Goal: Information Seeking & Learning: Learn about a topic

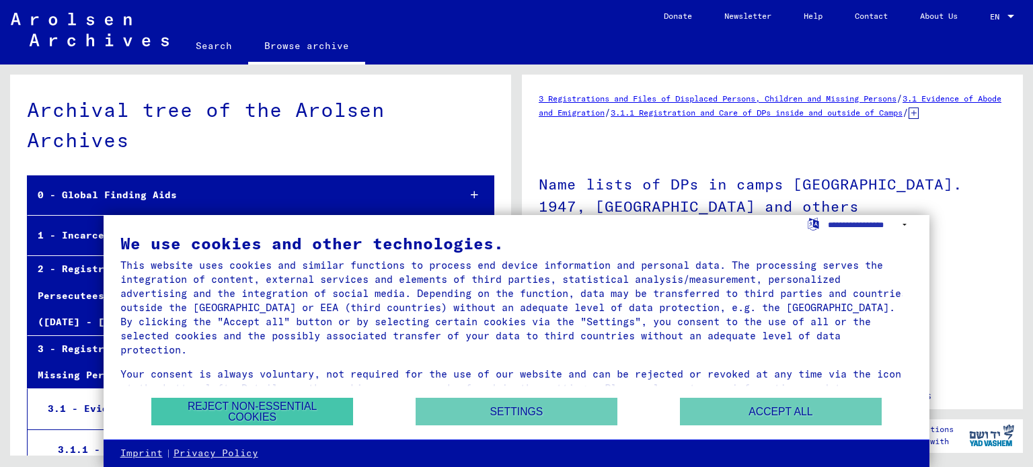
scroll to position [232, 0]
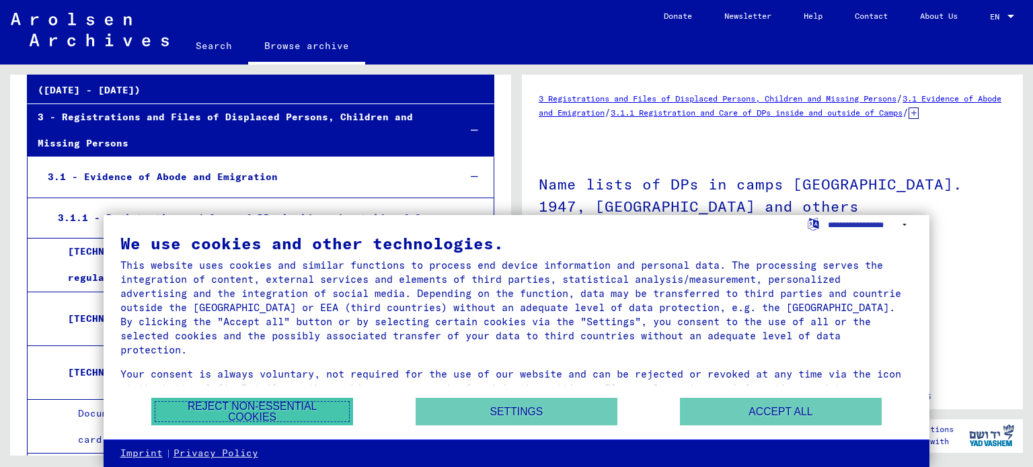
click at [254, 410] on button "Reject non-essential cookies" at bounding box center [252, 412] width 202 height 28
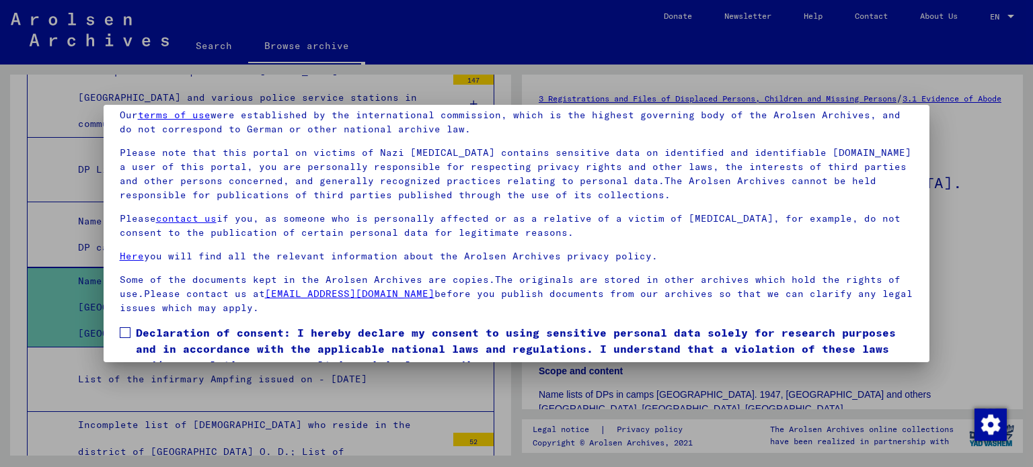
scroll to position [114, 0]
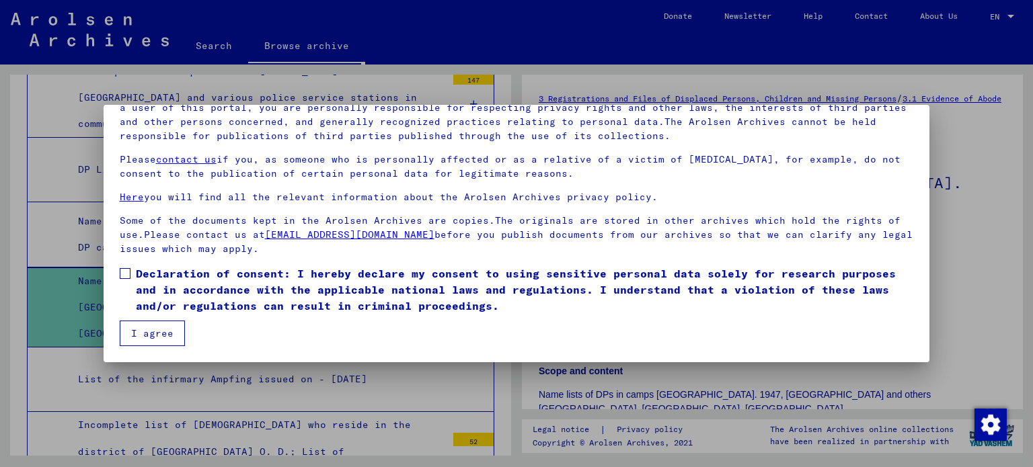
click at [126, 271] on span at bounding box center [125, 273] width 11 height 11
click at [135, 330] on button "I agree" at bounding box center [152, 334] width 65 height 26
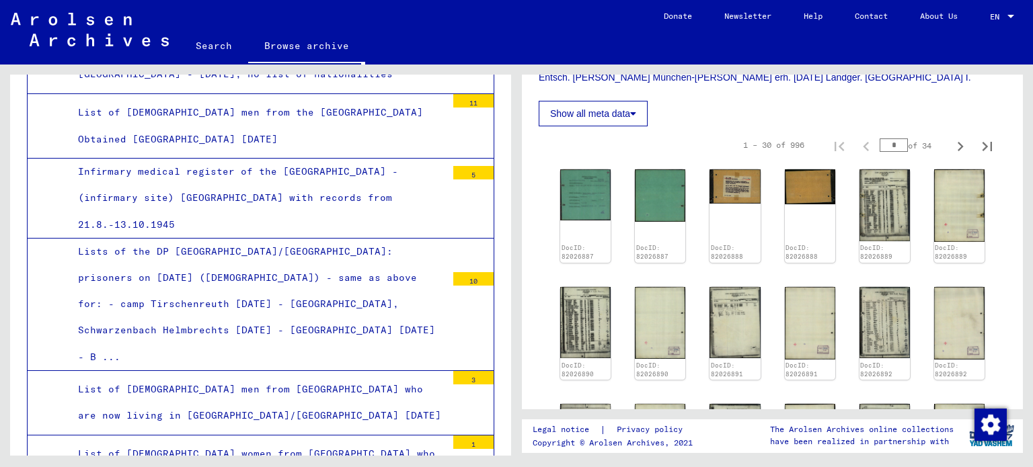
scroll to position [404, 0]
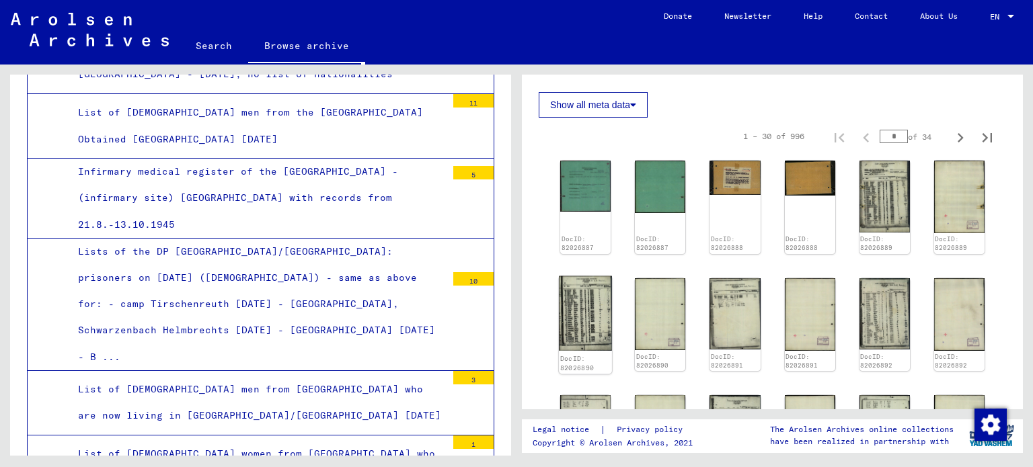
click at [589, 299] on img at bounding box center [585, 313] width 53 height 75
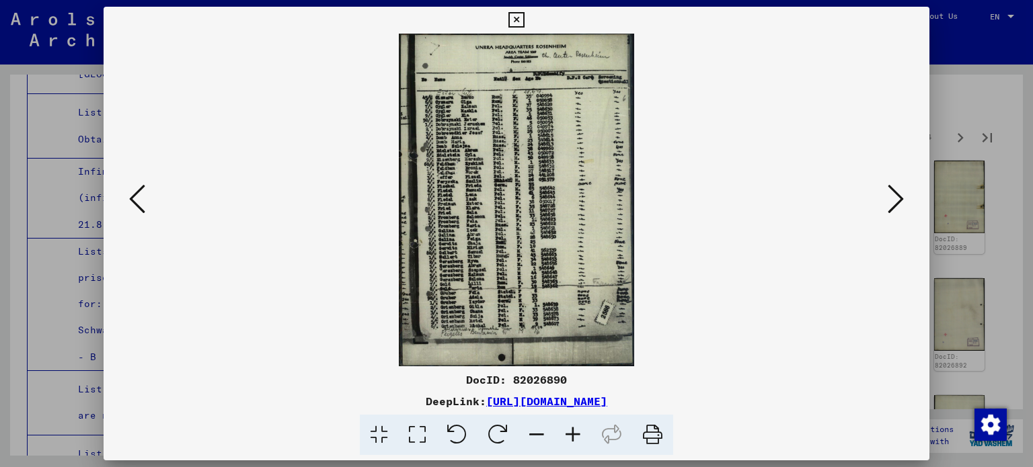
click at [888, 208] on icon at bounding box center [896, 199] width 16 height 32
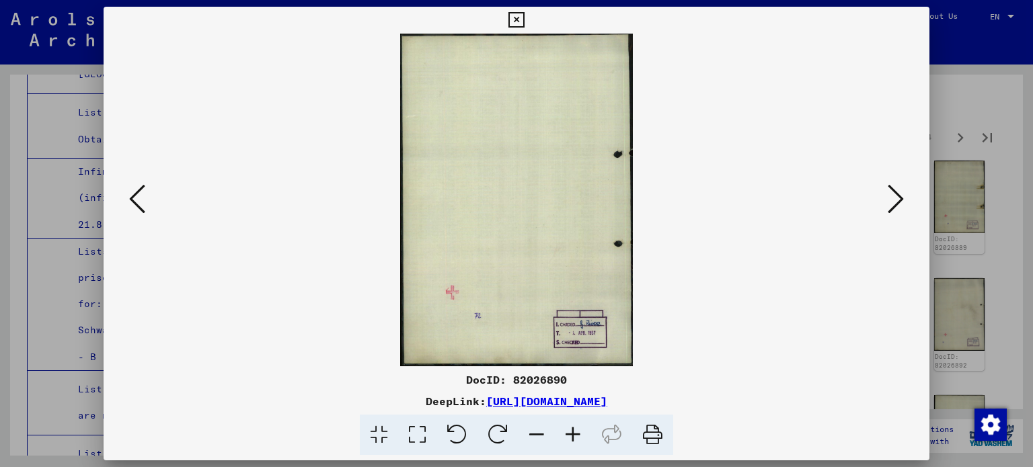
click at [899, 198] on icon at bounding box center [896, 199] width 16 height 32
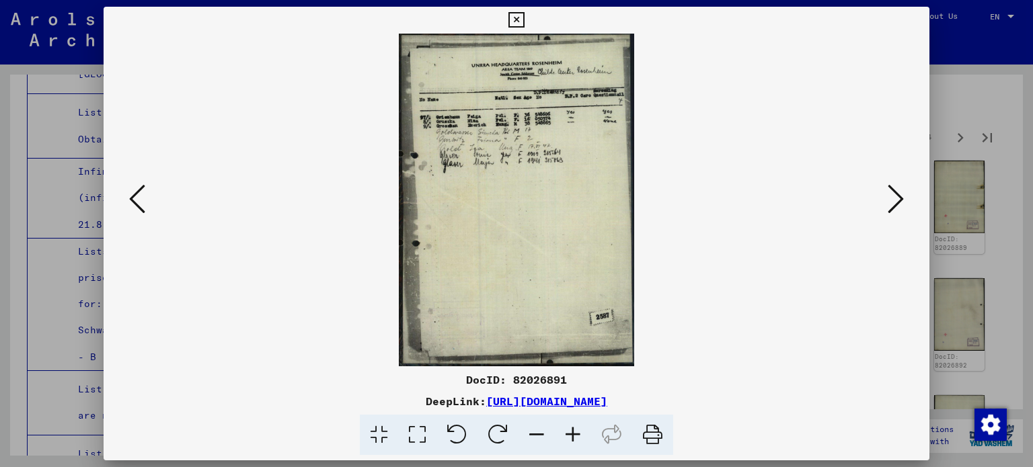
click at [899, 198] on icon at bounding box center [896, 199] width 16 height 32
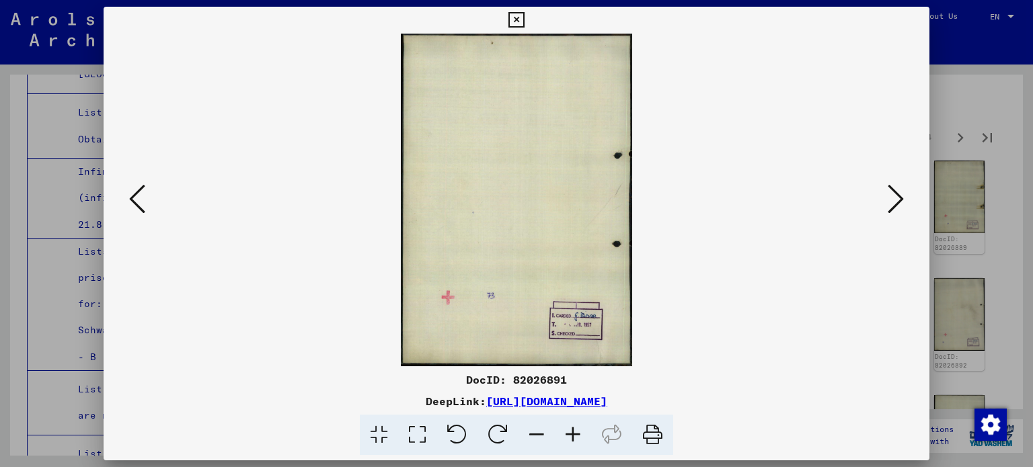
click at [899, 198] on icon at bounding box center [896, 199] width 16 height 32
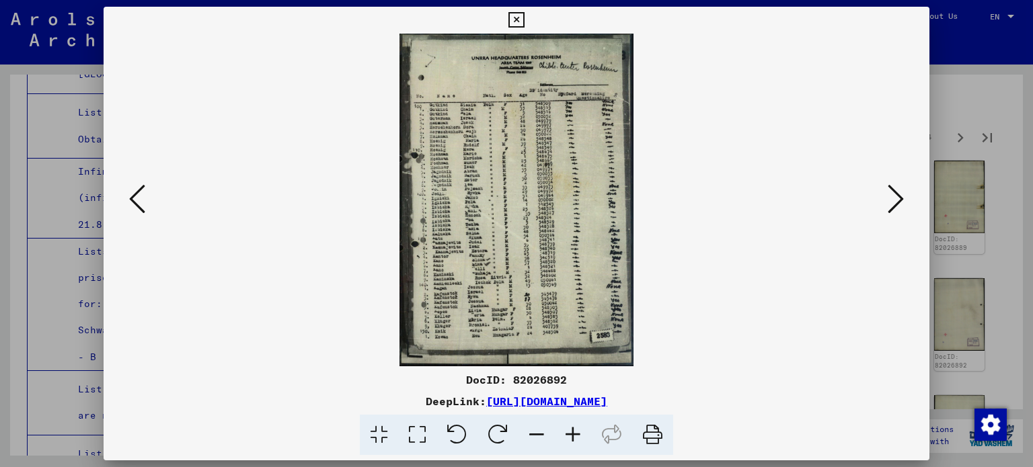
click at [572, 431] on icon at bounding box center [573, 435] width 36 height 41
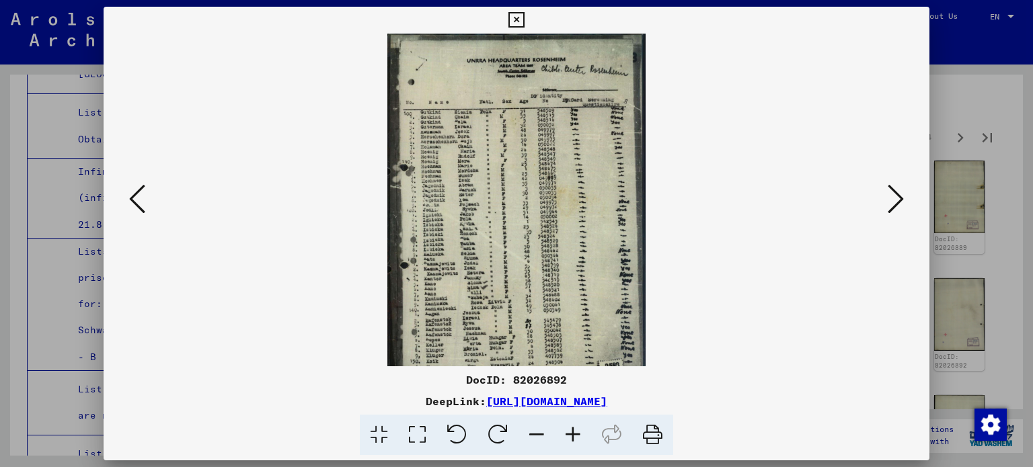
click at [572, 431] on icon at bounding box center [573, 435] width 36 height 41
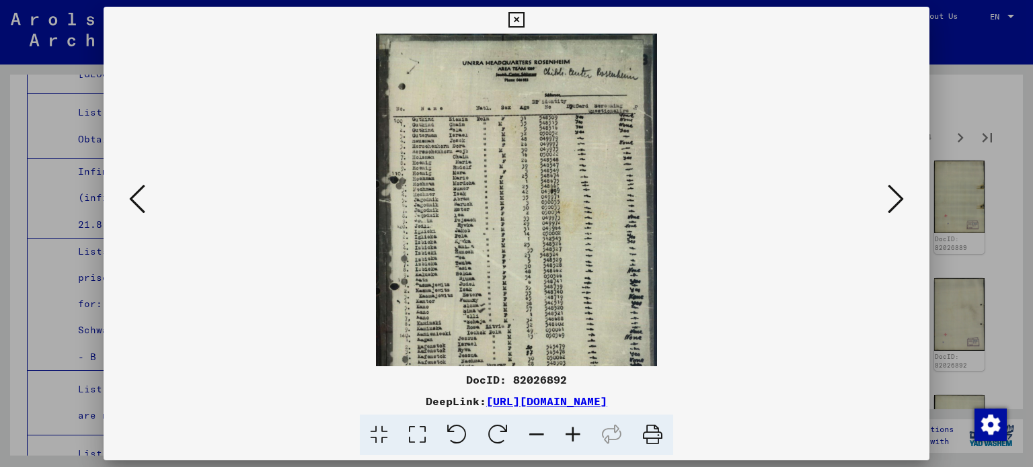
scroll to position [67, 0]
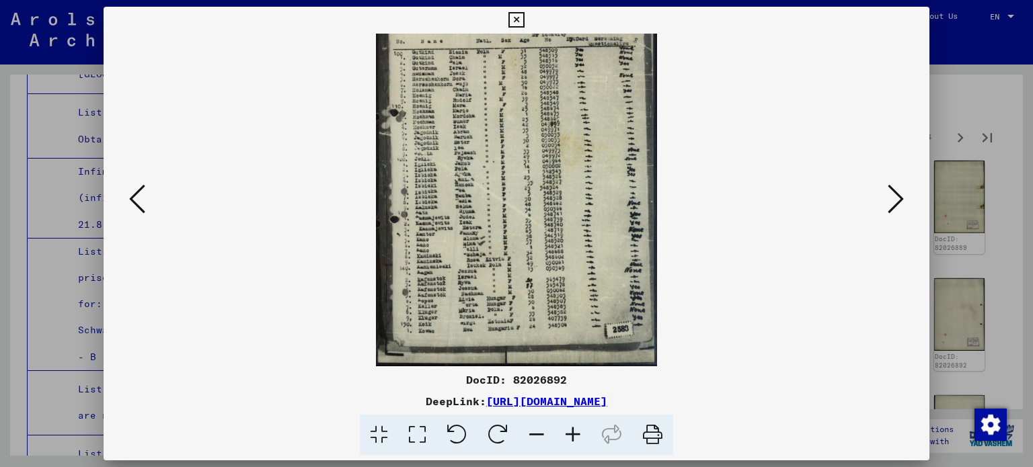
drag, startPoint x: 545, startPoint y: 314, endPoint x: 536, endPoint y: 191, distance: 123.4
click at [536, 191] on img at bounding box center [517, 166] width 282 height 400
click at [901, 212] on icon at bounding box center [896, 199] width 16 height 32
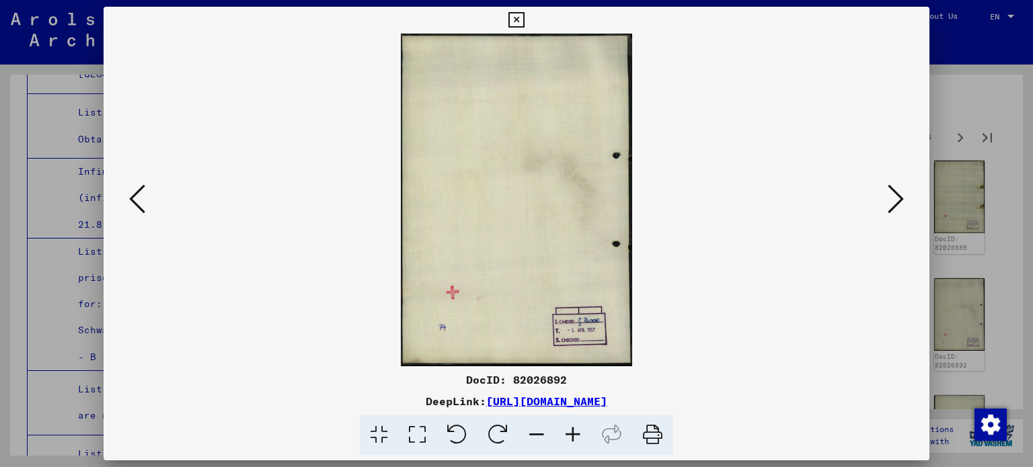
scroll to position [0, 0]
click at [905, 202] on button at bounding box center [896, 200] width 24 height 38
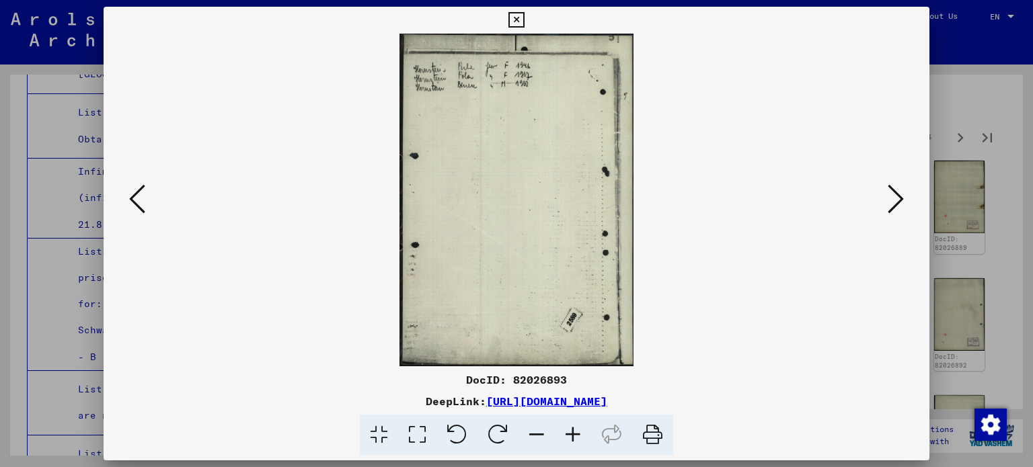
click at [899, 204] on icon at bounding box center [896, 199] width 16 height 32
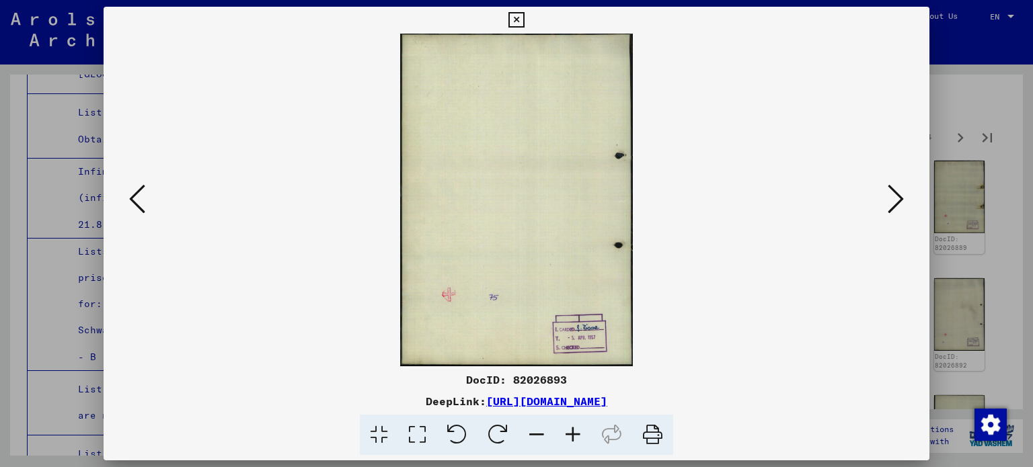
click at [899, 204] on icon at bounding box center [896, 199] width 16 height 32
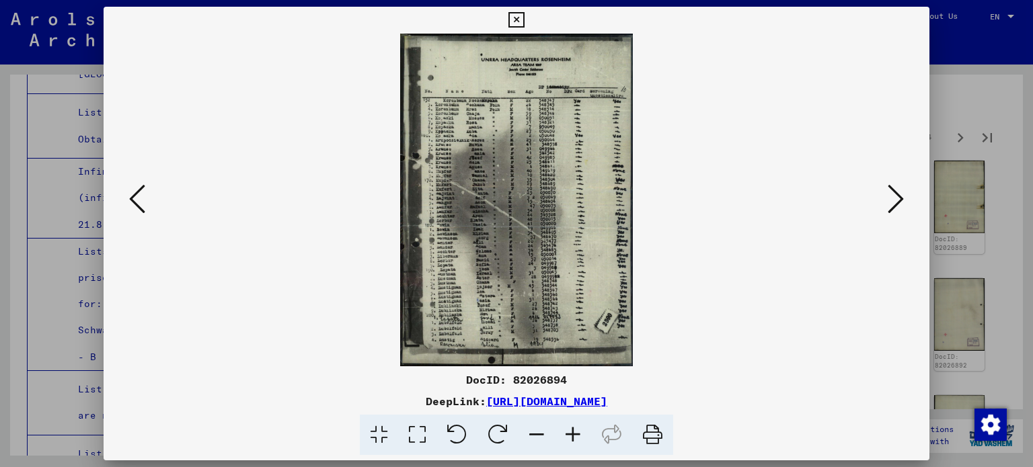
click at [575, 435] on icon at bounding box center [573, 435] width 36 height 41
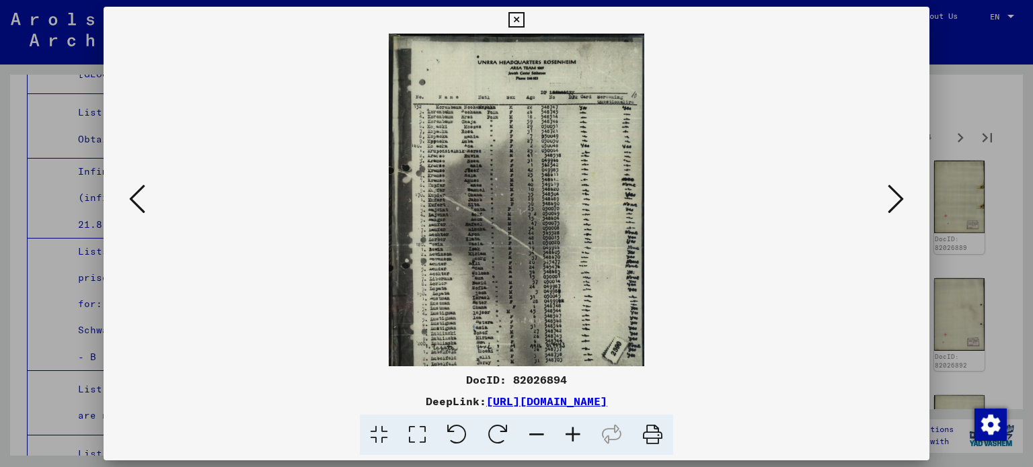
click at [575, 435] on icon at bounding box center [573, 435] width 36 height 41
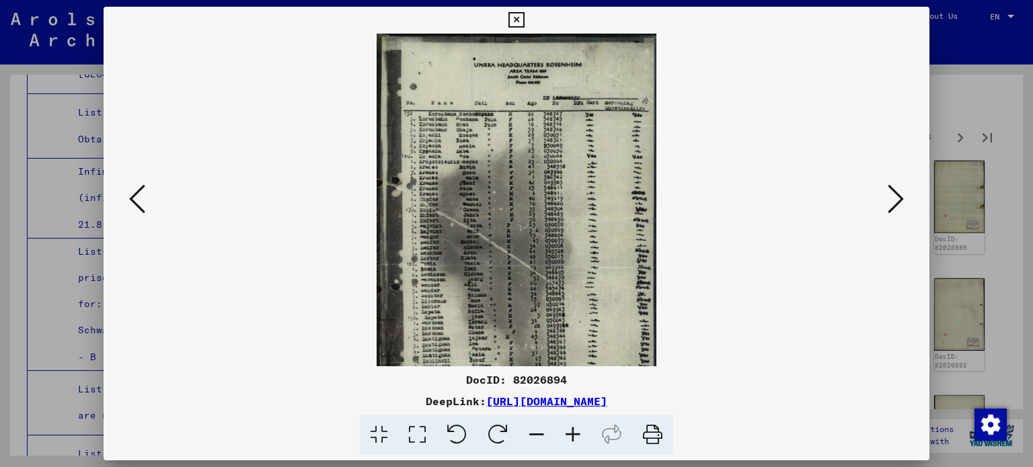
click at [575, 433] on icon at bounding box center [573, 435] width 36 height 41
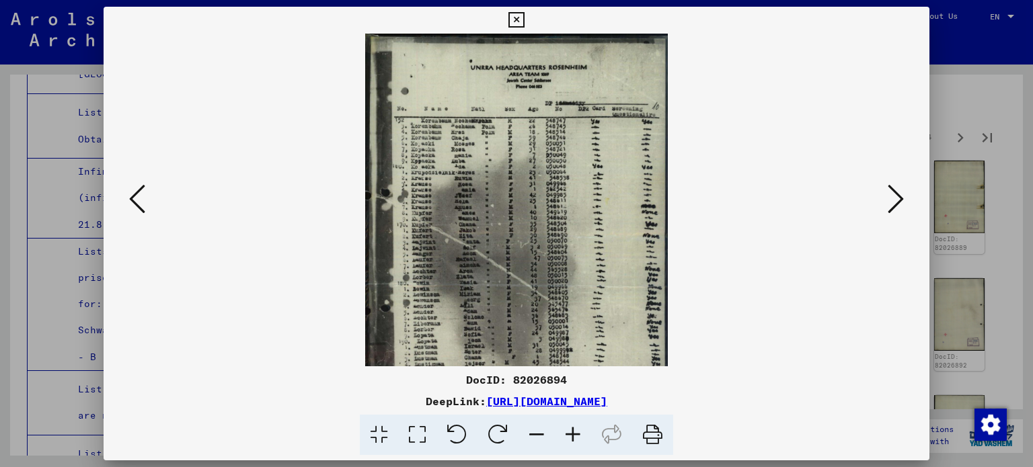
click at [575, 433] on icon at bounding box center [573, 435] width 36 height 41
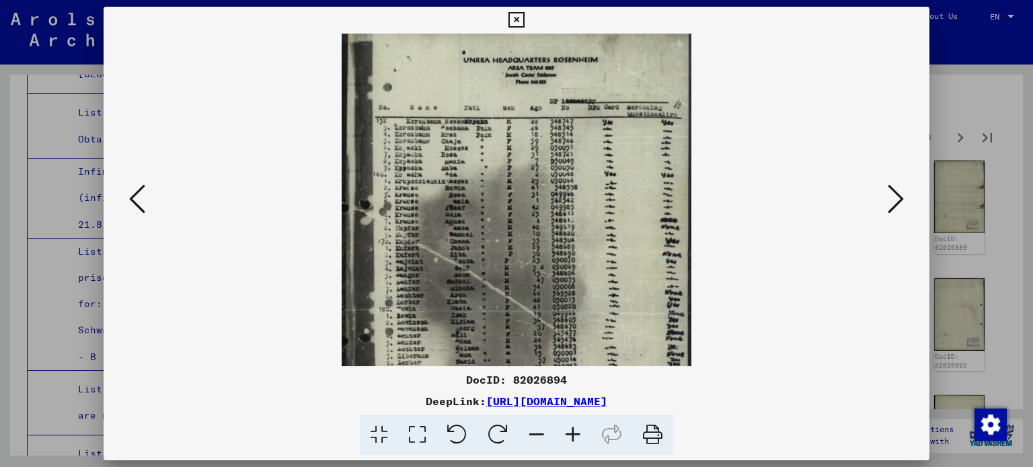
scroll to position [10, 0]
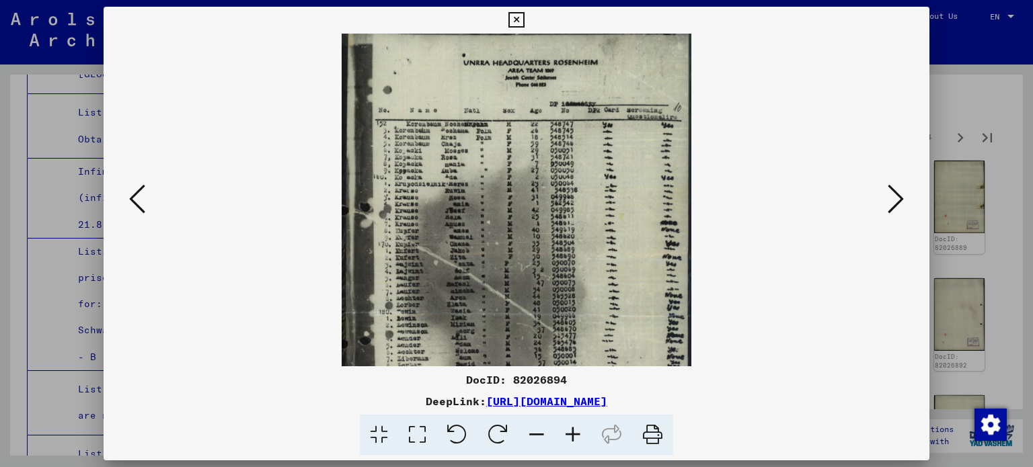
drag, startPoint x: 498, startPoint y: 319, endPoint x: 512, endPoint y: 311, distance: 16.3
click at [512, 311] on img at bounding box center [517, 274] width 350 height 501
click at [990, 228] on div at bounding box center [516, 233] width 1033 height 467
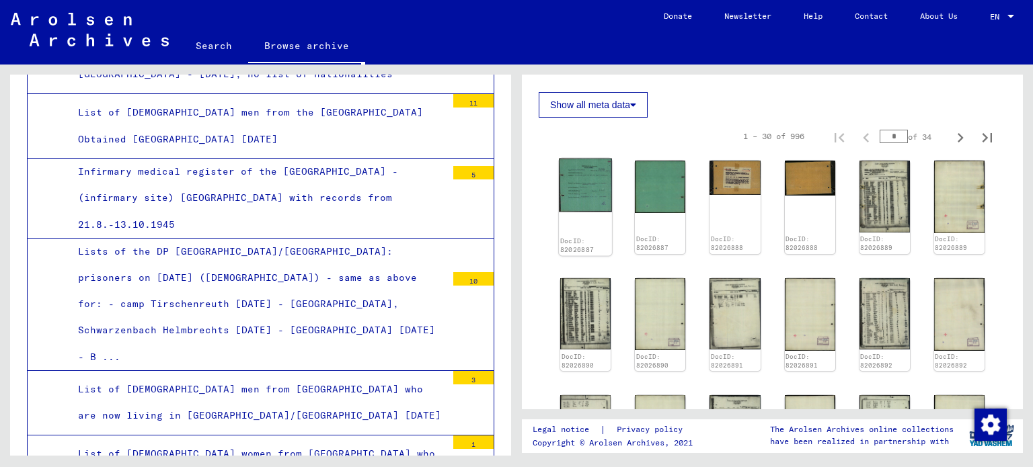
click at [597, 178] on img at bounding box center [585, 186] width 53 height 54
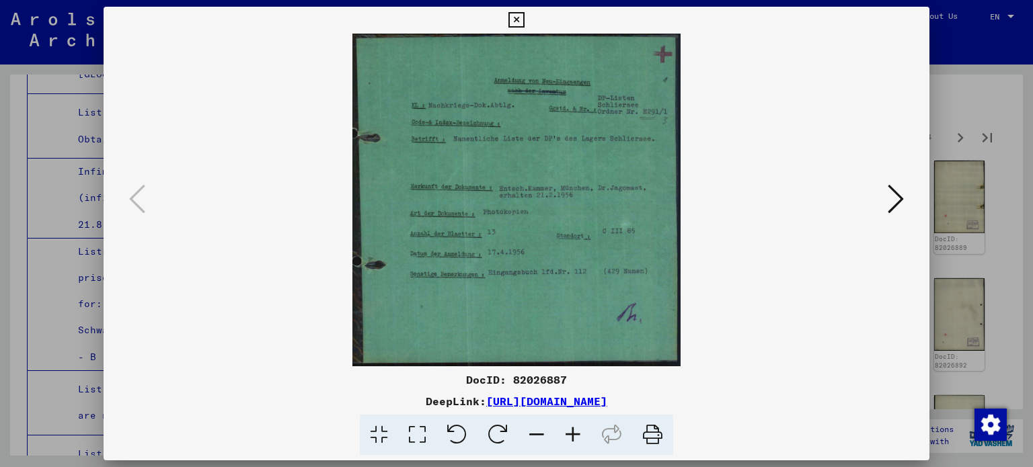
click at [900, 204] on icon at bounding box center [896, 199] width 16 height 32
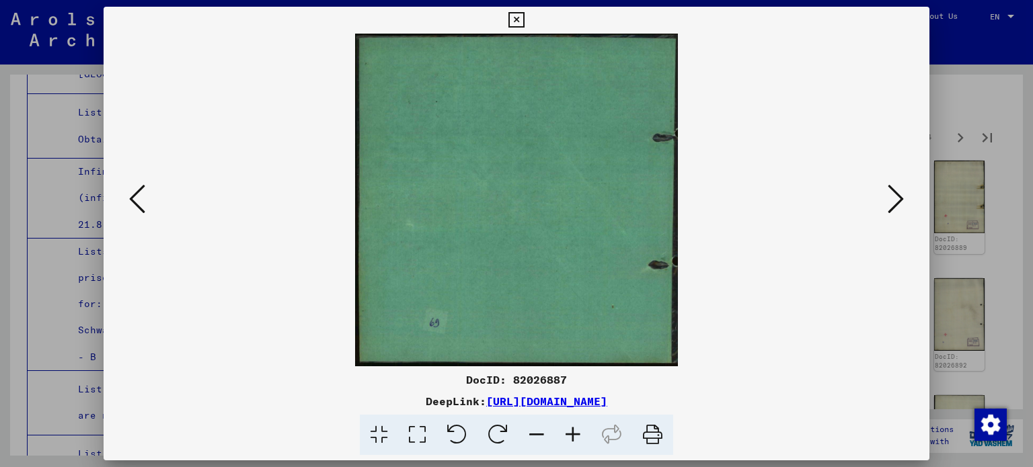
click at [900, 204] on icon at bounding box center [896, 199] width 16 height 32
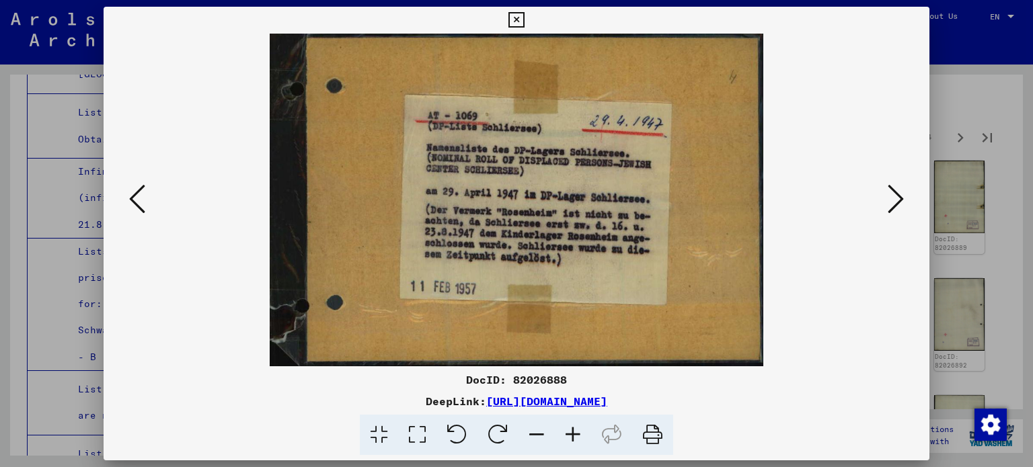
click at [900, 204] on icon at bounding box center [896, 199] width 16 height 32
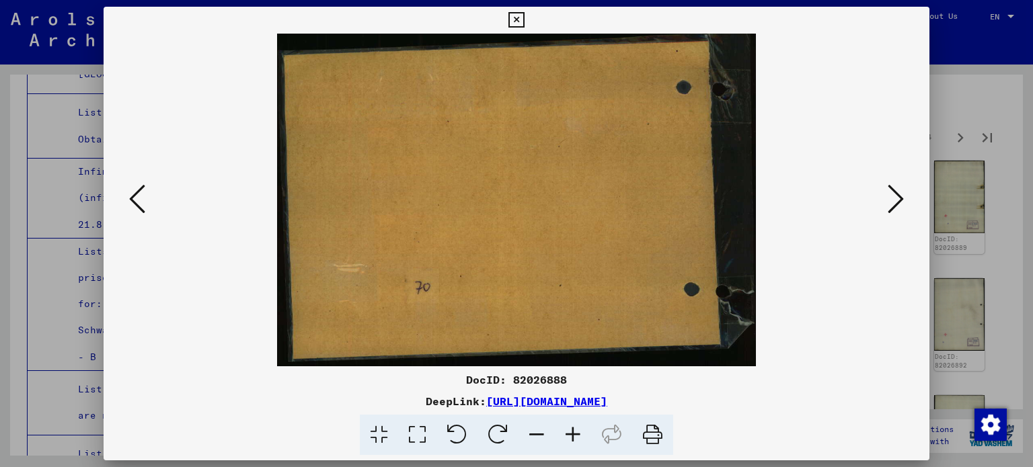
click at [900, 204] on icon at bounding box center [896, 199] width 16 height 32
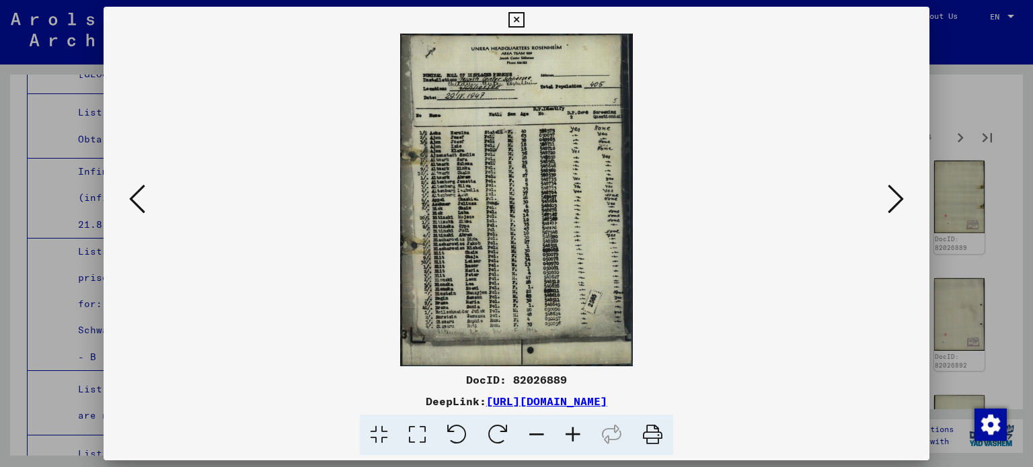
click at [899, 206] on icon at bounding box center [896, 199] width 16 height 32
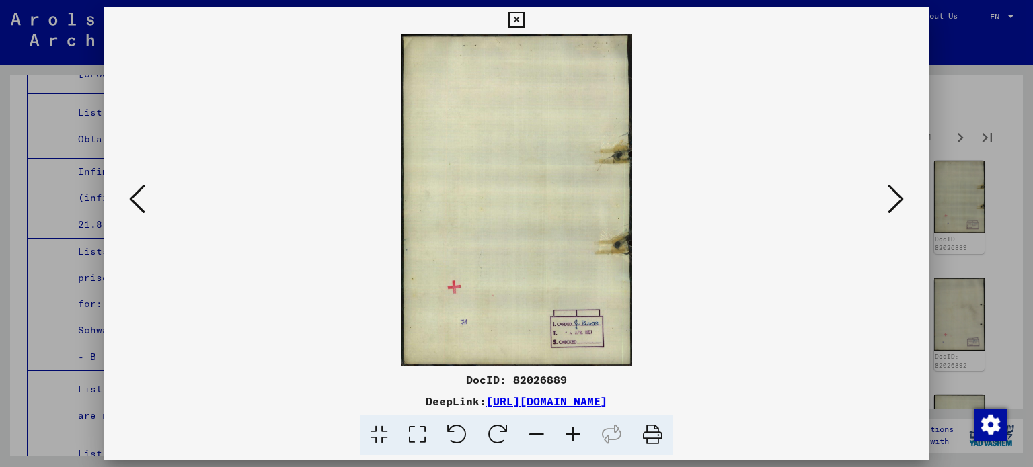
click at [987, 34] on div at bounding box center [516, 233] width 1033 height 467
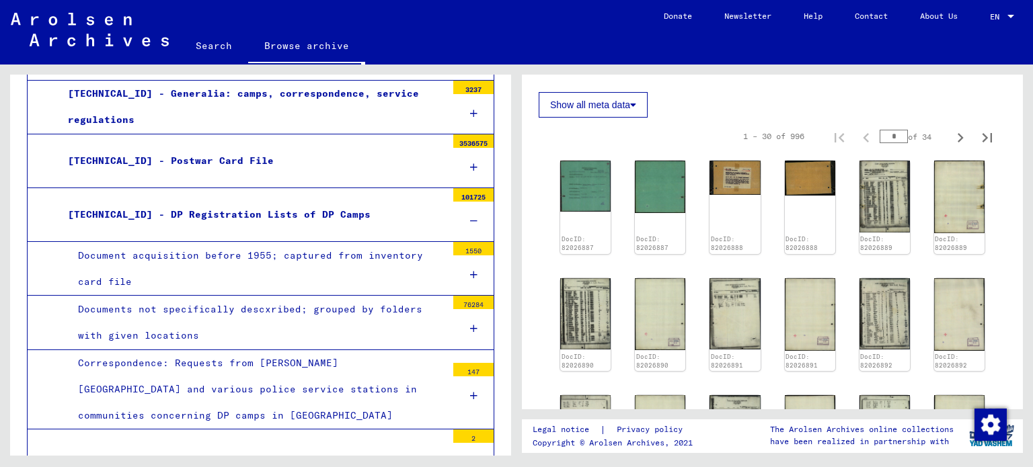
scroll to position [413, 0]
